Goal: Task Accomplishment & Management: Complete application form

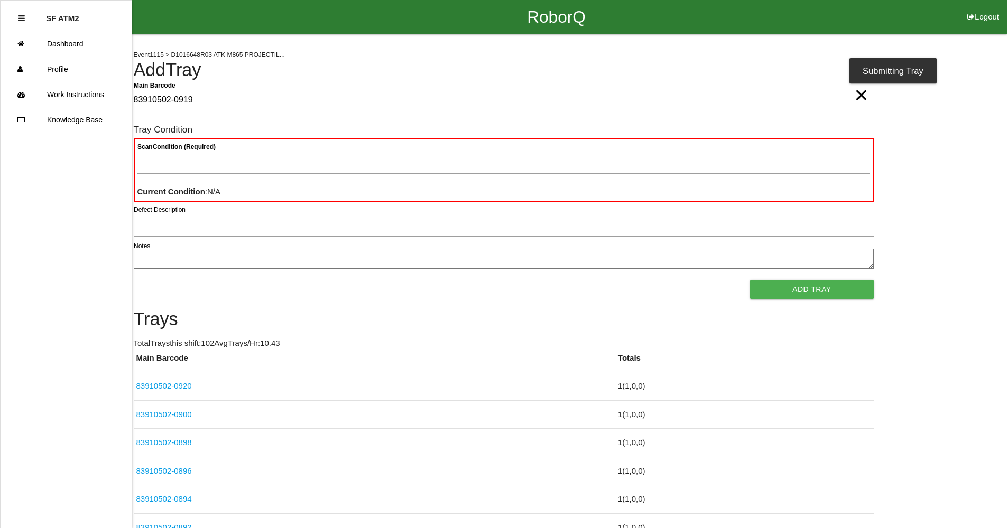
type Barcode "83910502-0919"
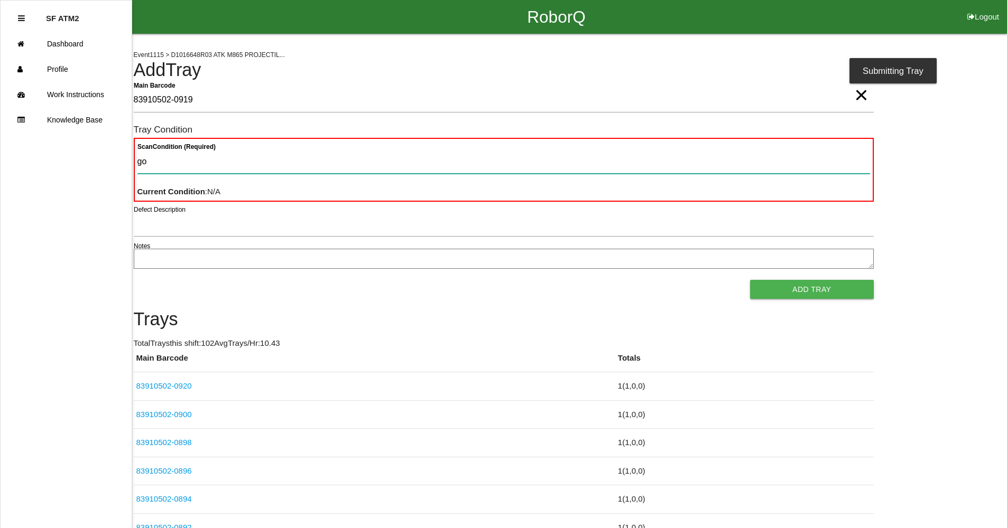
type Condition "goo"
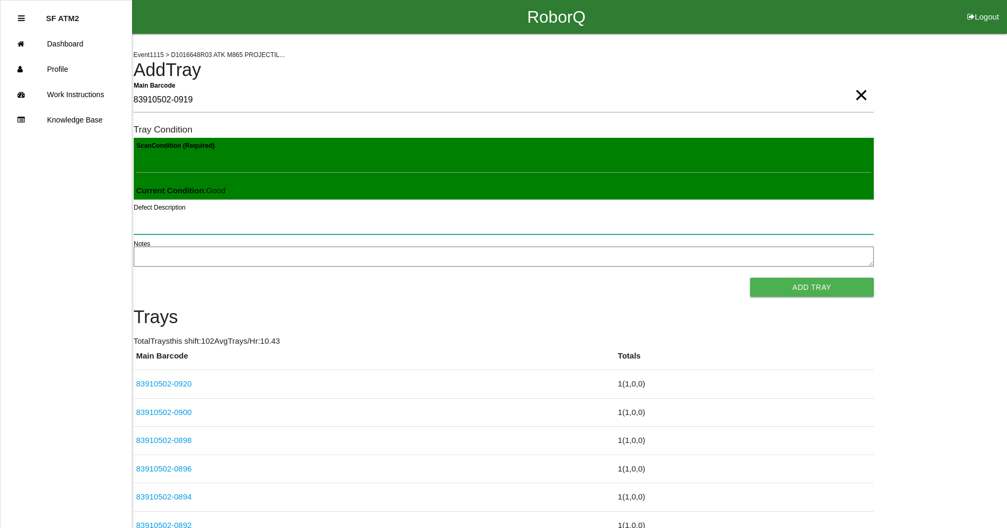
click at [750, 278] on button "Add Tray" at bounding box center [811, 287] width 123 height 19
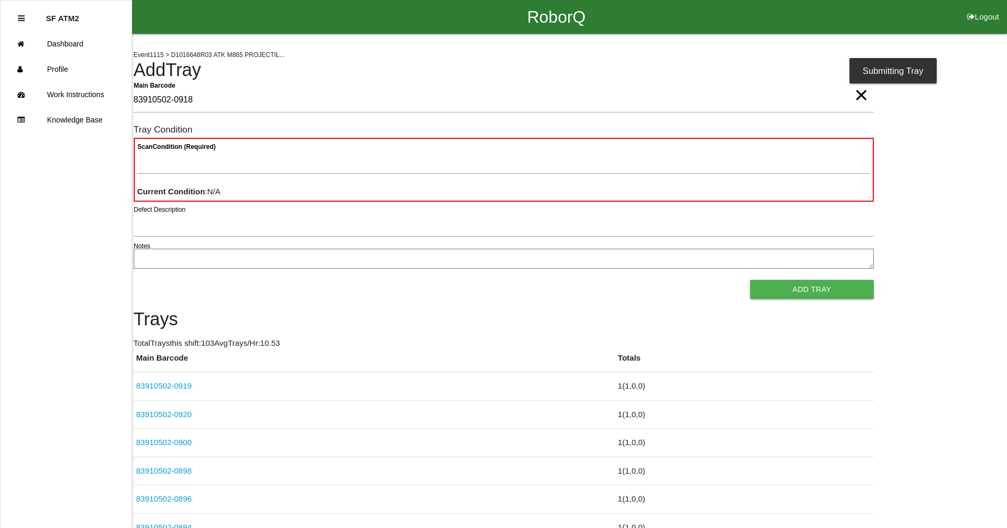
type Barcode "83910502-0918"
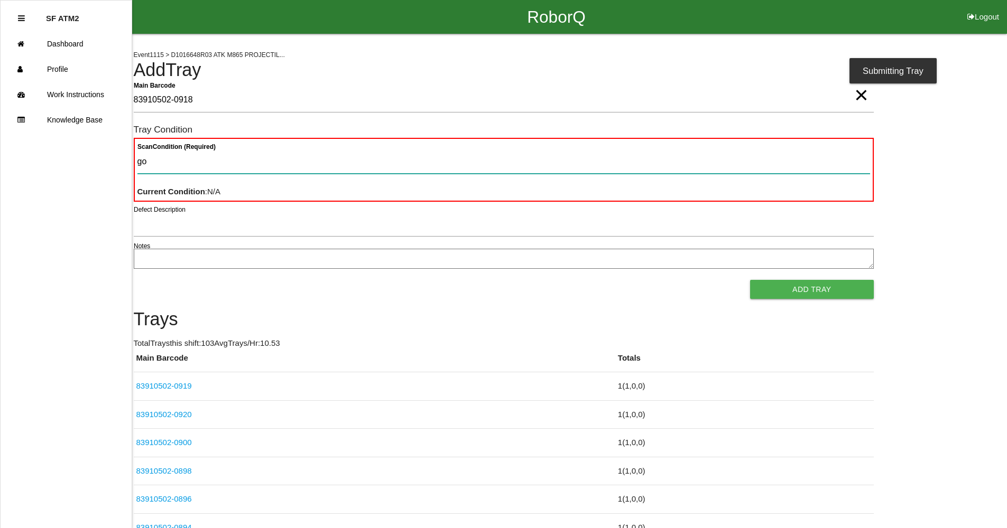
type Condition "goo"
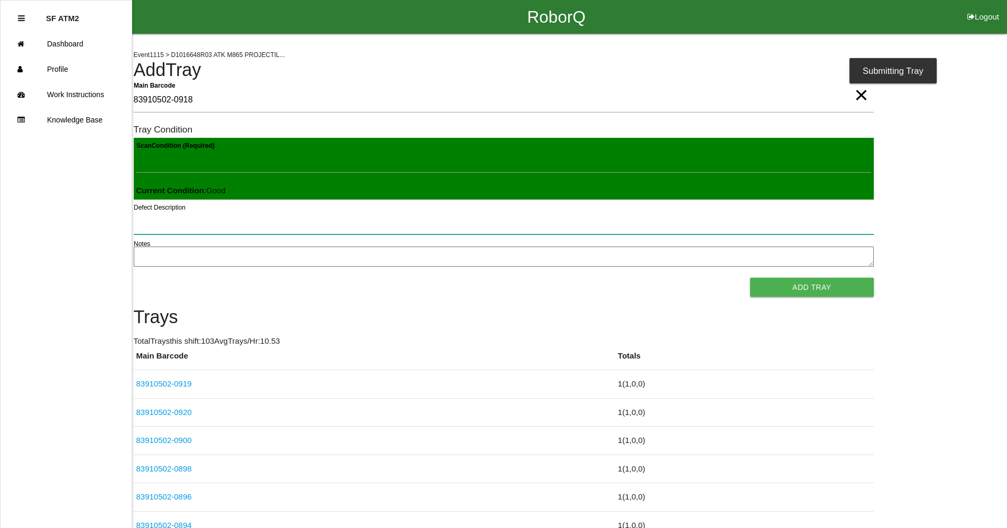
click at [750, 278] on button "Add Tray" at bounding box center [811, 287] width 123 height 19
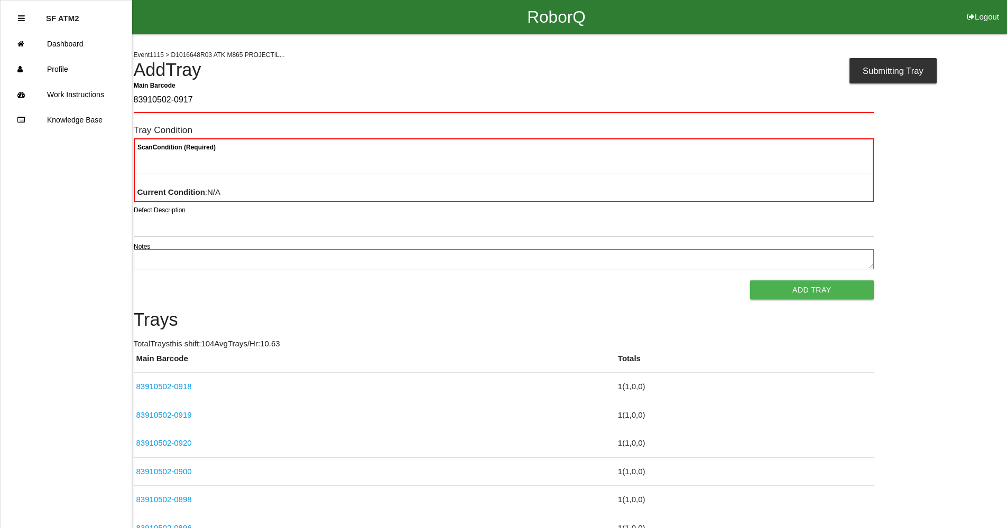
type Barcode "83910502-0917"
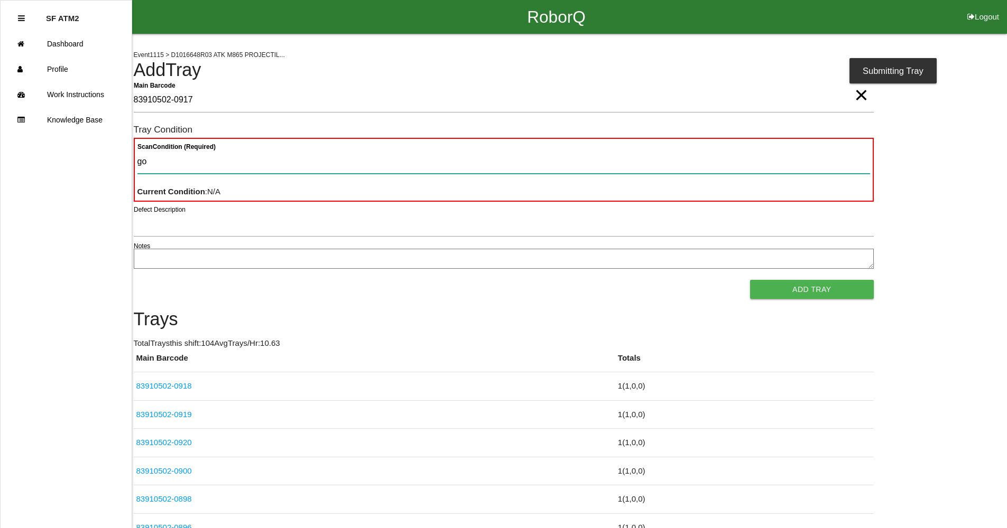
type Condition "goo"
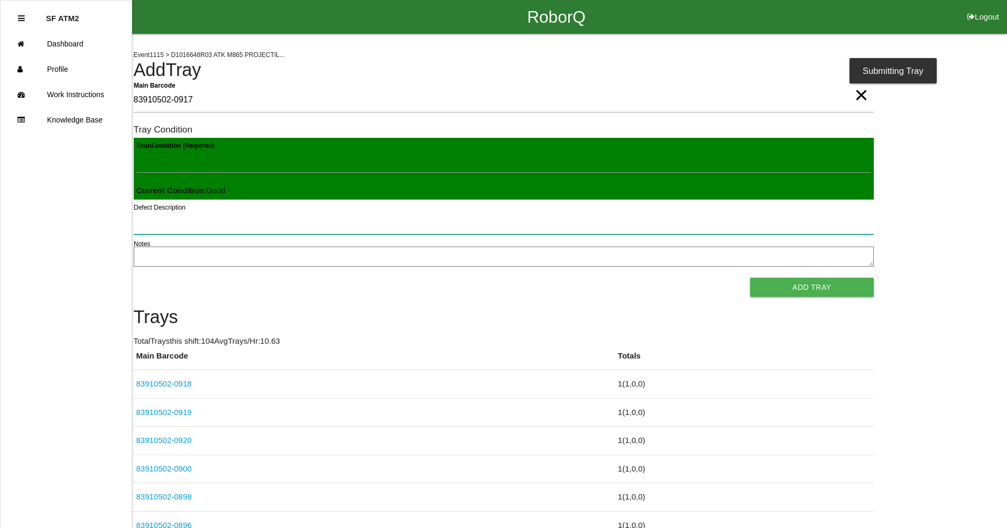
click at [750, 278] on button "Add Tray" at bounding box center [811, 287] width 123 height 19
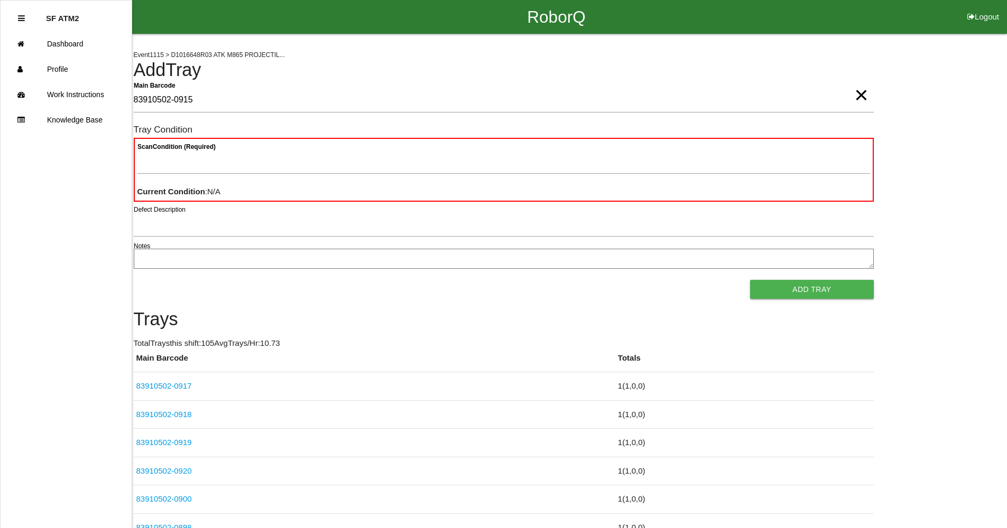
type Barcode "83910502-0915"
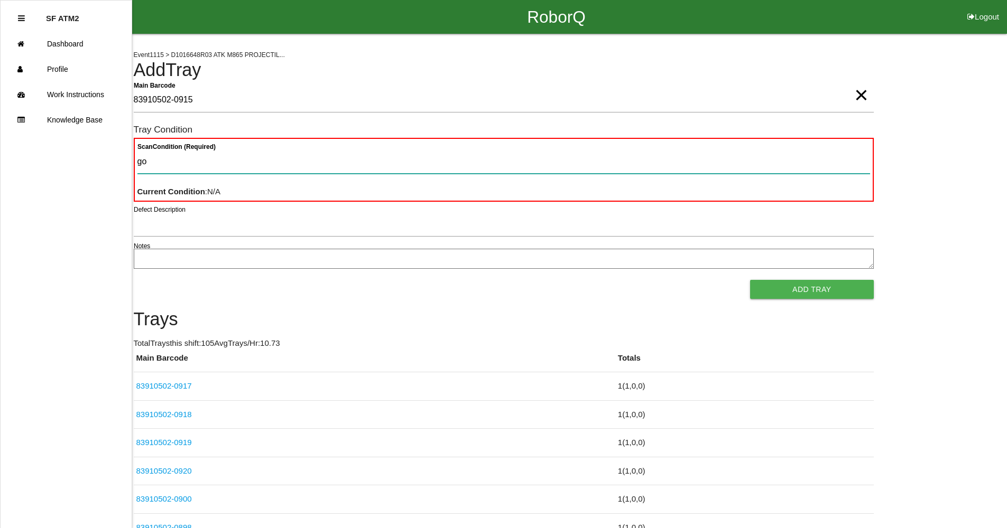
type Condition "goo"
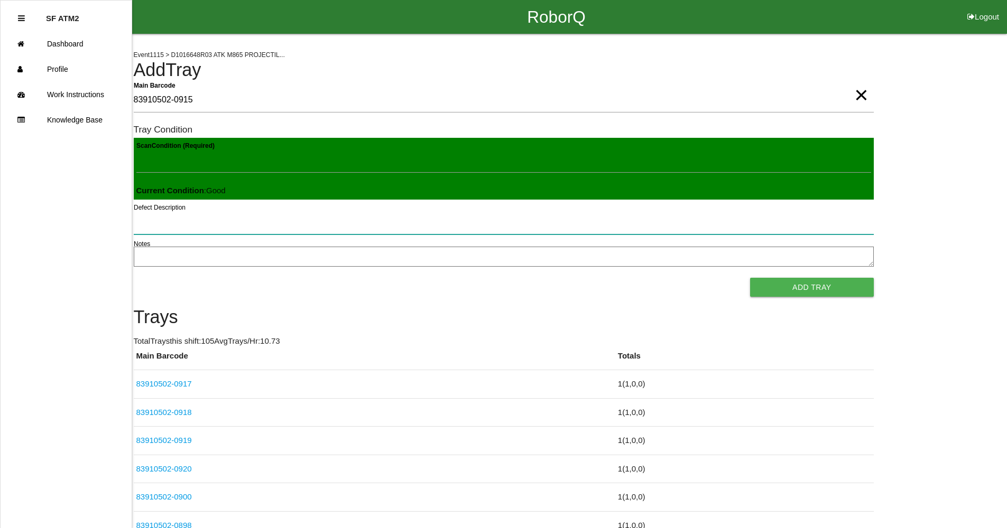
click at [750, 278] on button "Add Tray" at bounding box center [811, 287] width 123 height 19
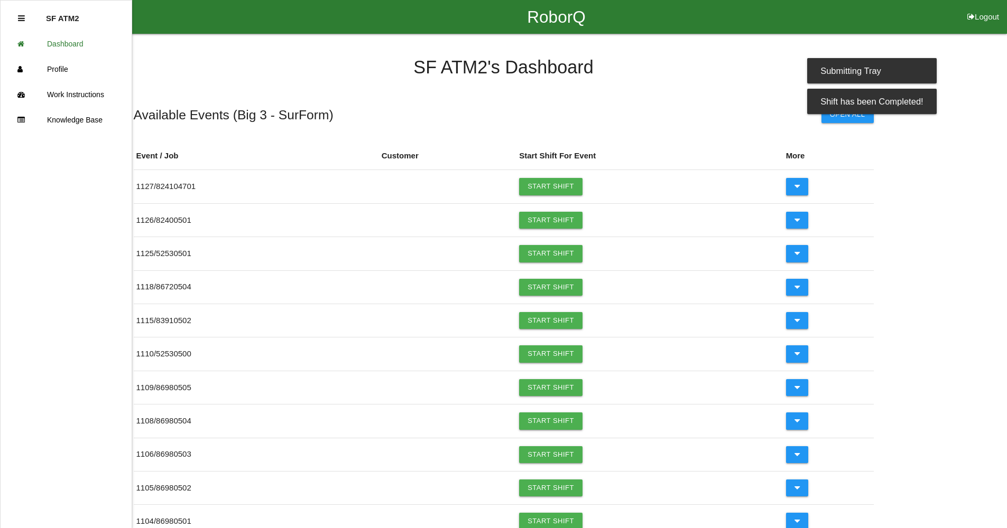
click link "Start Shift" at bounding box center [550, 186] width 63 height 17
